Goal: Information Seeking & Learning: Find contact information

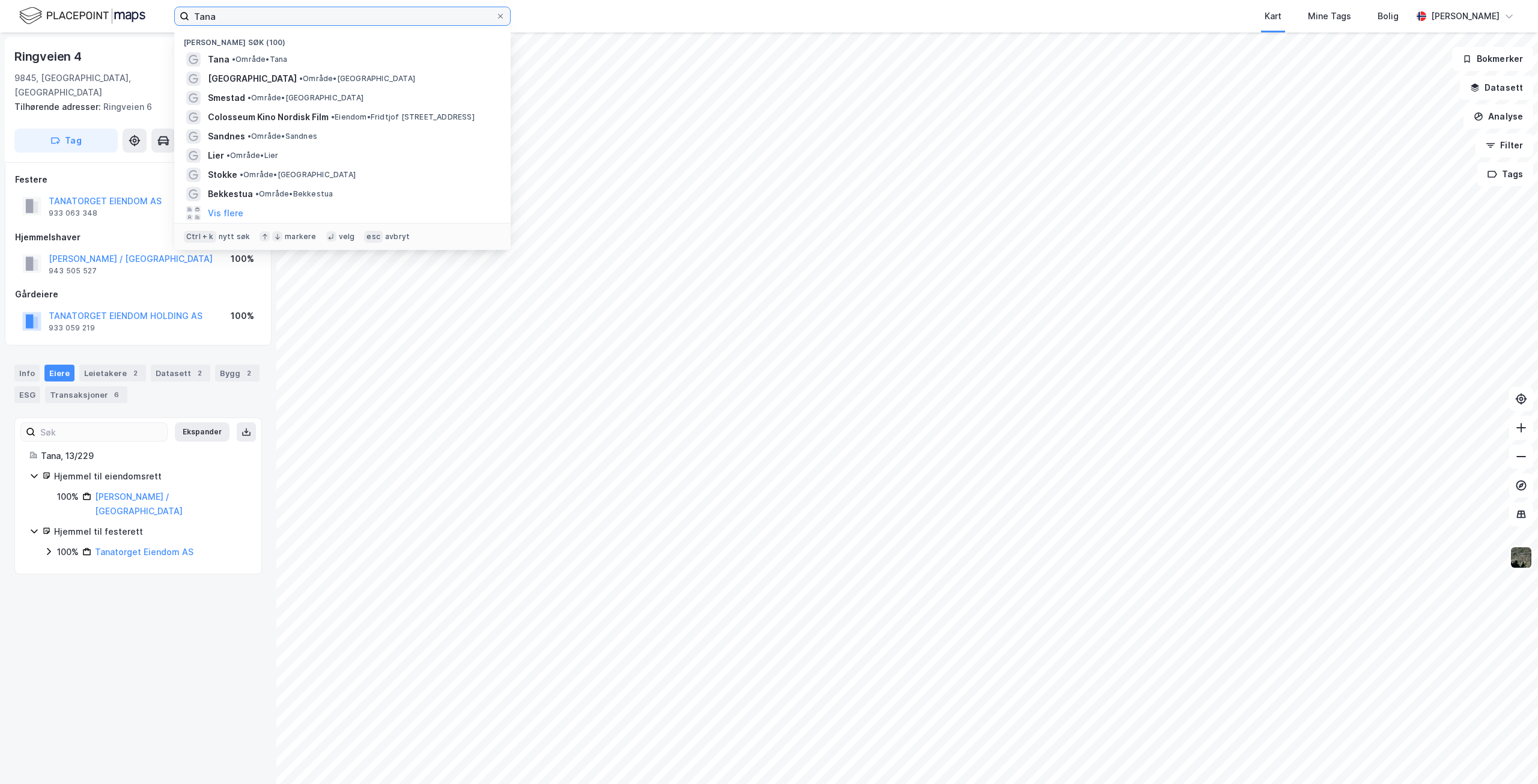
click at [240, 12] on input "Tana" at bounding box center [342, 15] width 306 height 18
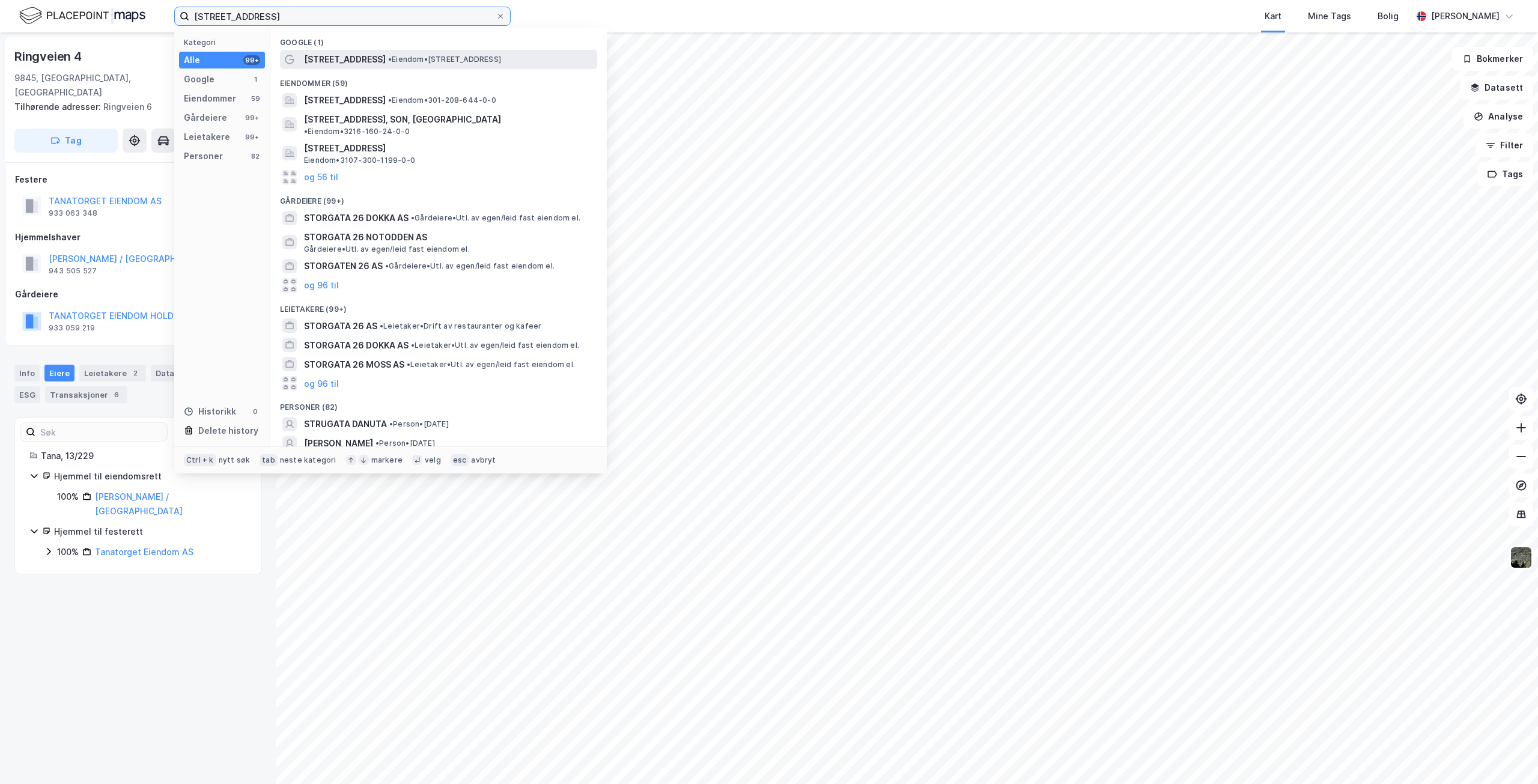
type input "[STREET_ADDRESS]"
click at [336, 62] on span "[STREET_ADDRESS]" at bounding box center [344, 59] width 81 height 15
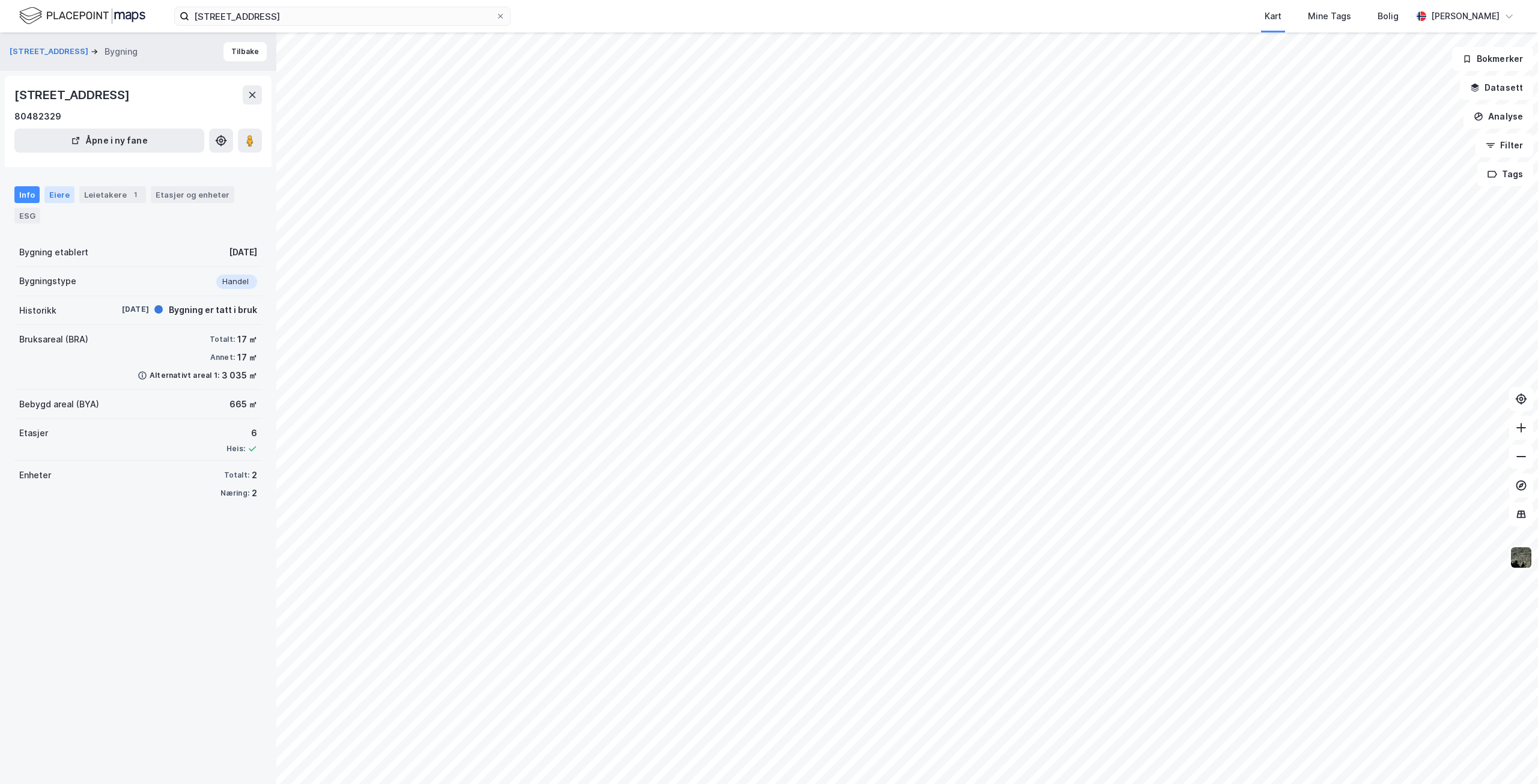
click at [55, 191] on div "Eiere" at bounding box center [59, 195] width 30 height 17
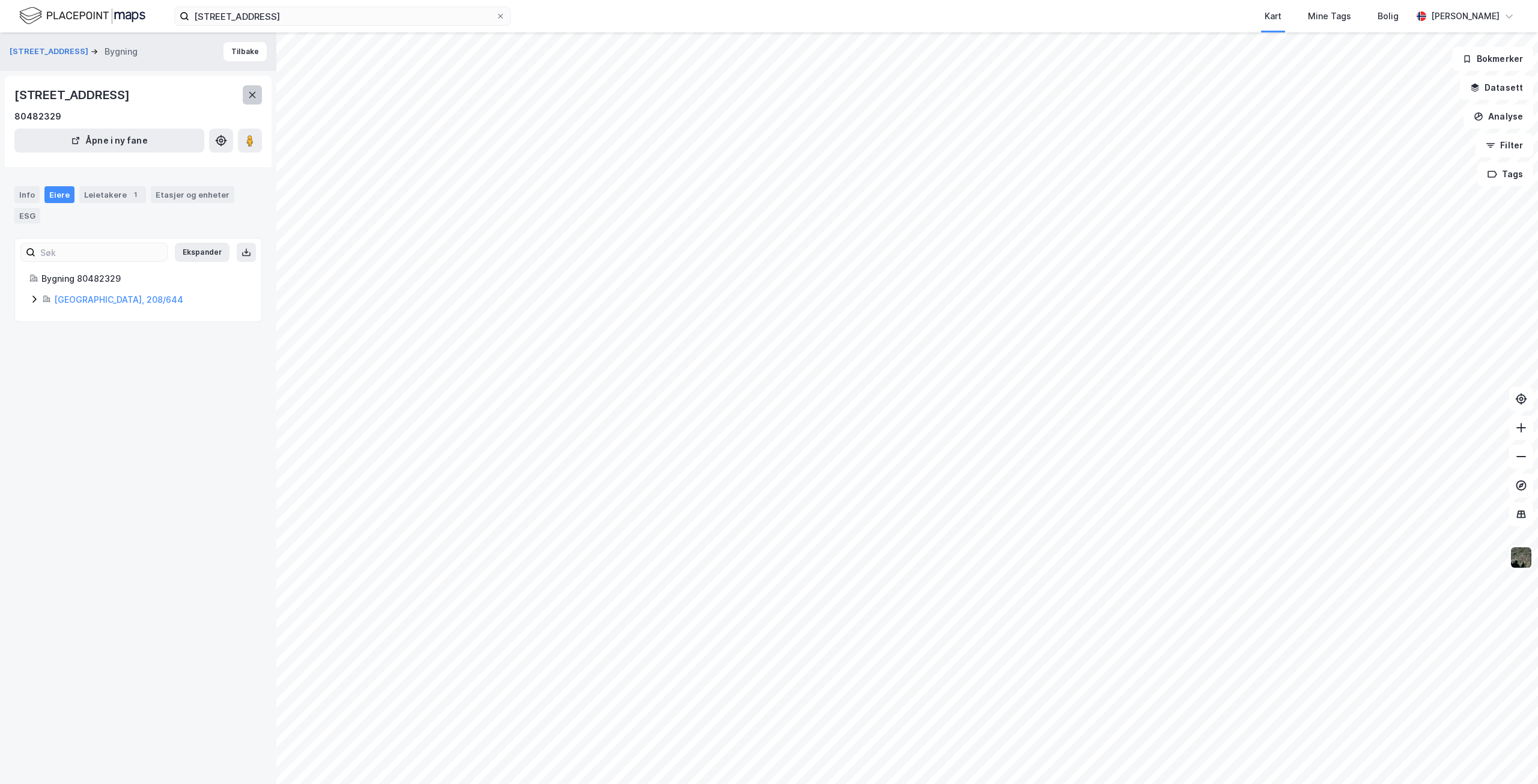
click at [253, 94] on icon at bounding box center [253, 94] width 7 height 6
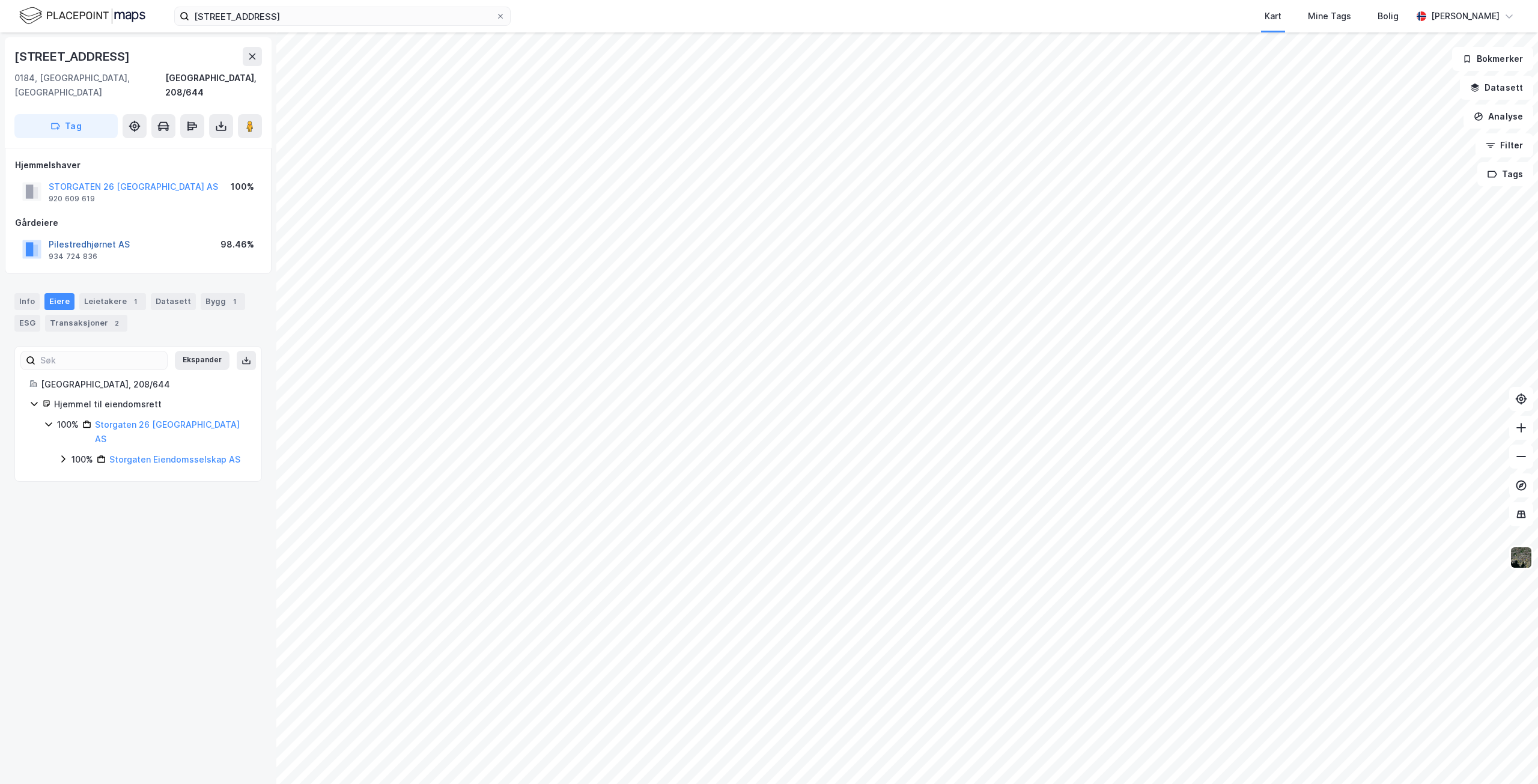
drag, startPoint x: 49, startPoint y: 227, endPoint x: 75, endPoint y: 227, distance: 26.0
click at [0, 0] on button "Pilestredhjørnet AS" at bounding box center [0, 0] width 0 height 0
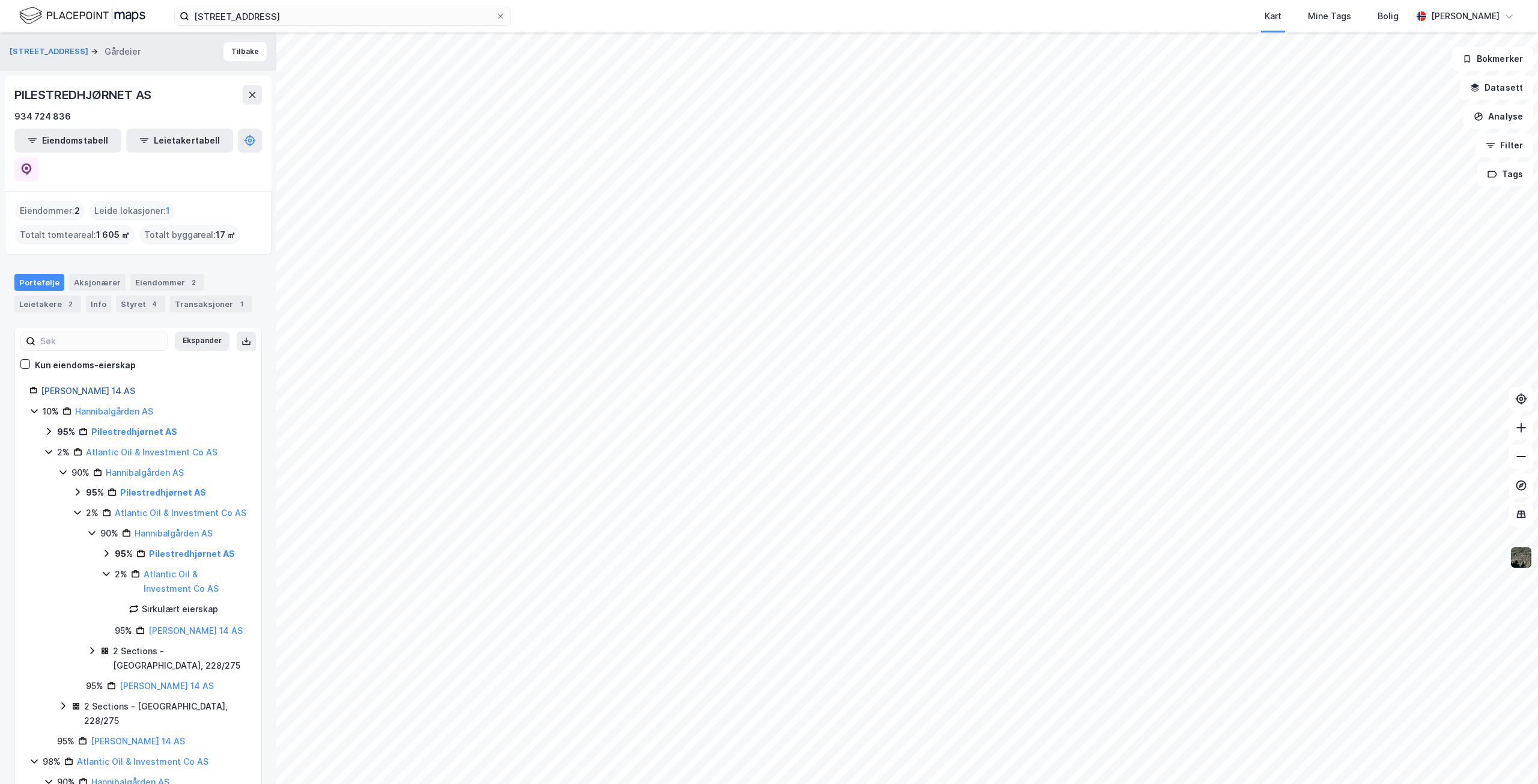
click at [91, 386] on link "[PERSON_NAME] 14 AS" at bounding box center [88, 391] width 94 height 10
